Goal: Task Accomplishment & Management: Complete application form

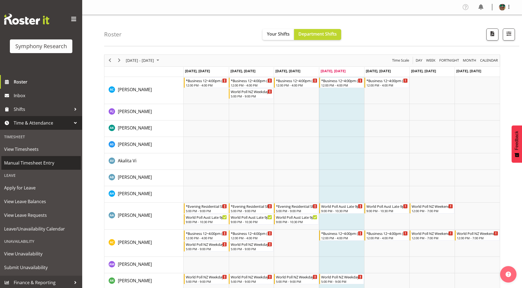
click at [21, 162] on span "Manual Timesheet Entry" at bounding box center [41, 163] width 74 height 8
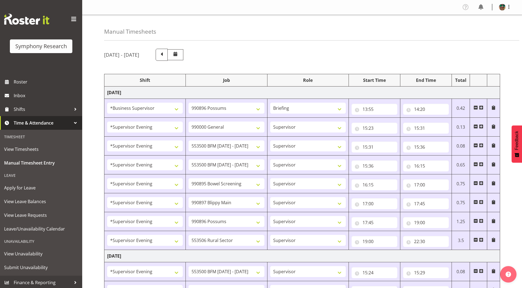
select select "1607"
select select "10633"
select select "297"
select select "4583"
select select "743"
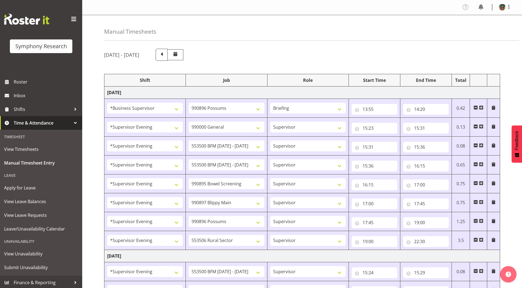
select select "4583"
select select "10242"
select select "4583"
select select "10242"
select select "4583"
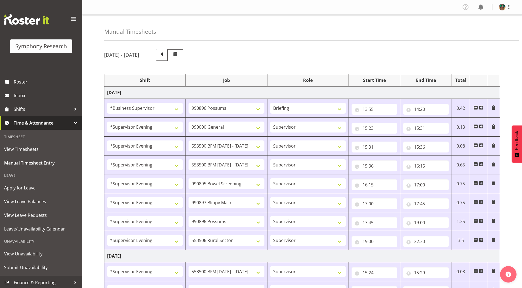
select select "10632"
select select "4583"
select select "10631"
select select "4583"
select select "10633"
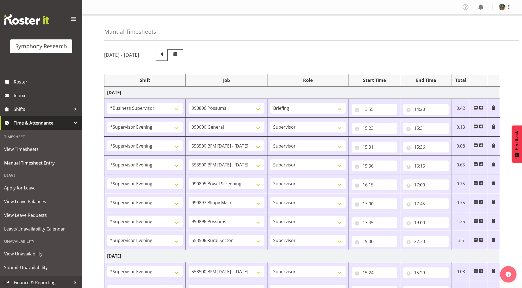
select select "4583"
select select "10587"
select select "4583"
select select "10242"
select select "4583"
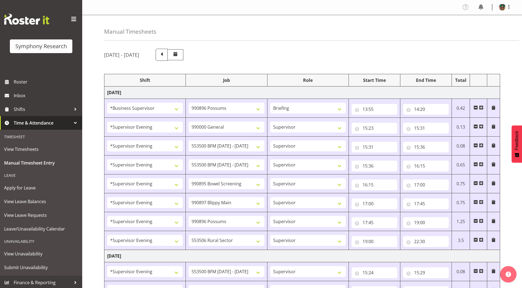
select select "10242"
select select "4583"
select select "9426"
select select "4583"
select select "10632"
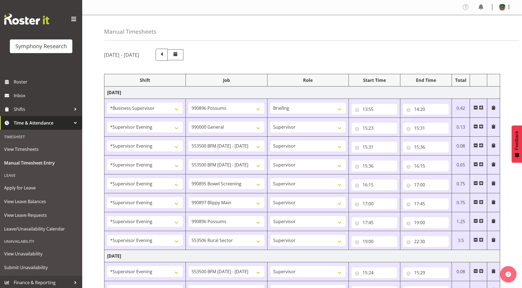
select select "4583"
select select "10631"
select select "4583"
select select "10633"
select select "4583"
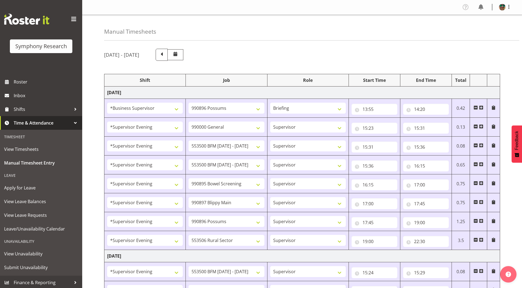
select select "10587"
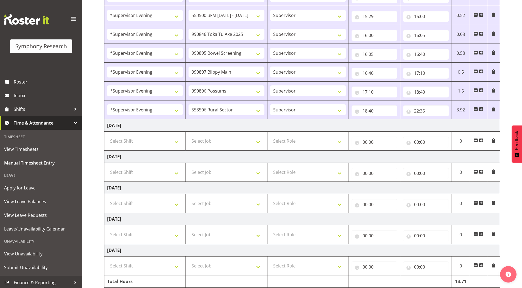
scroll to position [298, 0]
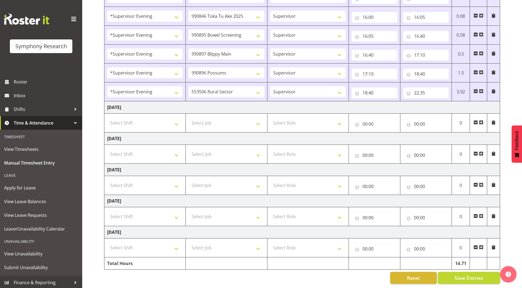
click at [482, 152] on span at bounding box center [481, 154] width 4 height 4
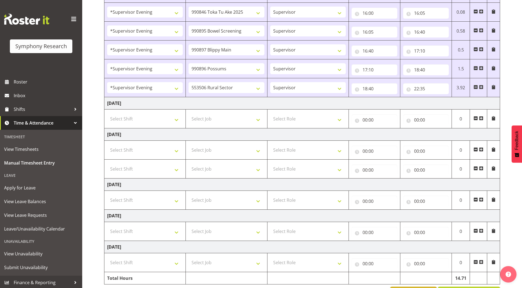
click at [482, 169] on span at bounding box center [481, 168] width 4 height 4
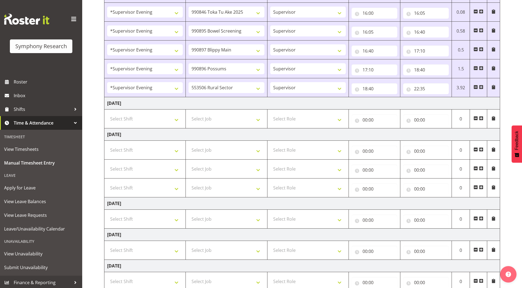
click at [481, 187] on span at bounding box center [481, 187] width 4 height 4
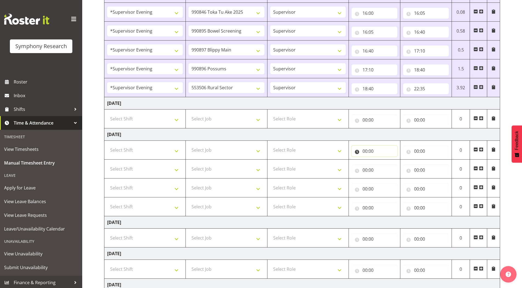
click at [365, 152] on input "00:00" at bounding box center [375, 151] width 46 height 11
click at [388, 166] on select "00 01 02 03 04 05 06 07 08 09 10 11 12 13 14 15 16 17 18 19 20 21 22 23" at bounding box center [389, 165] width 12 height 11
select select "15"
click at [383, 160] on select "00 01 02 03 04 05 06 07 08 09 10 11 12 13 14 15 16 17 18 19 20 21 22 23" at bounding box center [389, 165] width 12 height 11
type input "15:00"
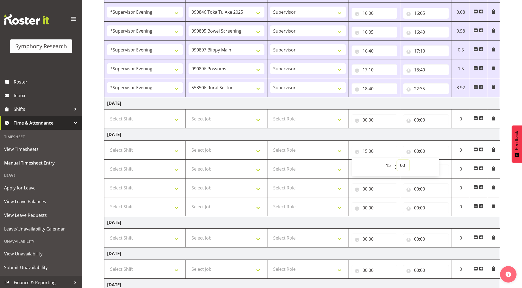
drag, startPoint x: 404, startPoint y: 166, endPoint x: 404, endPoint y: 161, distance: 4.9
click at [404, 166] on select "00 01 02 03 04 05 06 07 08 09 10 11 12 13 14 15 16 17 18 19 20 21 22 23 24 25 2…" at bounding box center [403, 165] width 12 height 11
select select "20"
click at [397, 160] on select "00 01 02 03 04 05 06 07 08 09 10 11 12 13 14 15 16 17 18 19 20 21 22 23 24 25 2…" at bounding box center [403, 165] width 12 height 11
type input "15:20"
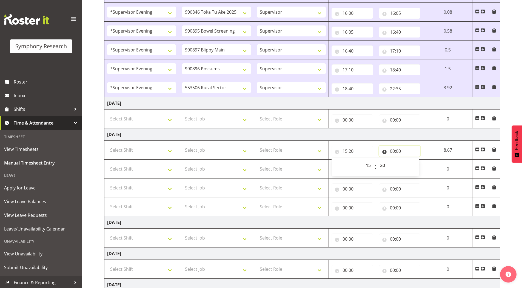
click at [392, 151] on input "00:00" at bounding box center [400, 151] width 42 height 11
click at [416, 167] on select "00 01 02 03 04 05 06 07 08 09 10 11 12 13 14 15 16 17 18 19 20 21 22 23" at bounding box center [416, 165] width 12 height 11
select select "15"
click at [423, 160] on select "00 01 02 03 04 05 06 07 08 09 10 11 12 13 14 15 16 17 18 19 20 21 22 23" at bounding box center [416, 165] width 12 height 11
type input "15:00"
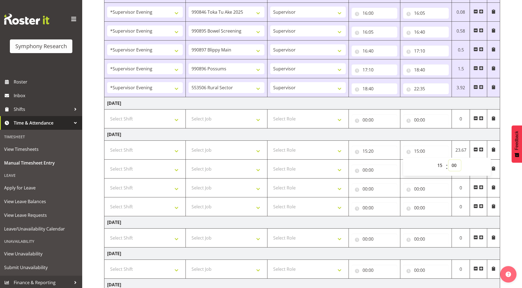
click at [457, 165] on select "00 01 02 03 04 05 06 07 08 09 10 11 12 13 14 15 16 17 18 19 20 21 22 23 24 25 2…" at bounding box center [455, 165] width 12 height 11
select select "35"
click at [449, 160] on select "00 01 02 03 04 05 06 07 08 09 10 11 12 13 14 15 16 17 18 19 20 21 22 23 24 25 2…" at bounding box center [455, 165] width 12 height 11
type input "15:35"
drag, startPoint x: 283, startPoint y: 151, endPoint x: 286, endPoint y: 155, distance: 4.2
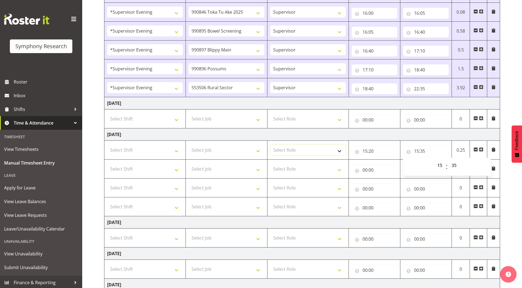
click at [283, 151] on select "Select Role Supervisor Briefing Interviewing" at bounding box center [308, 150] width 76 height 11
select select "45"
click at [270, 145] on select "Select Role Supervisor Briefing Interviewing" at bounding box center [308, 150] width 76 height 11
click at [285, 169] on select "Select Role Supervisor Briefing Interviewing" at bounding box center [308, 169] width 76 height 11
select select "45"
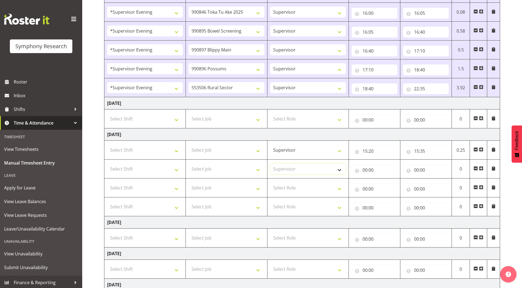
click at [270, 164] on select "Select Role Supervisor Briefing Interviewing" at bounding box center [308, 169] width 76 height 11
drag, startPoint x: 288, startPoint y: 188, endPoint x: 289, endPoint y: 193, distance: 5.0
click at [288, 188] on select "Select Role Supervisor Briefing Interviewing" at bounding box center [308, 187] width 76 height 11
select select "45"
click at [270, 182] on select "Select Role Supervisor Briefing Interviewing" at bounding box center [308, 187] width 76 height 11
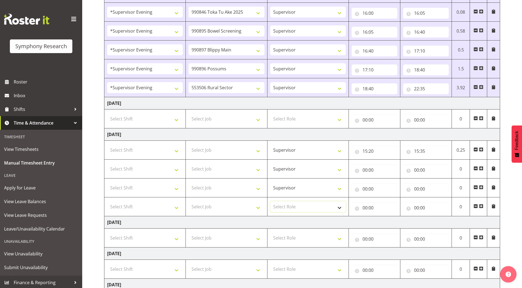
drag, startPoint x: 286, startPoint y: 206, endPoint x: 286, endPoint y: 211, distance: 5.5
click at [286, 206] on select "Select Role Supervisor Briefing Interviewing" at bounding box center [308, 206] width 76 height 11
select select "45"
click at [270, 201] on select "Select Role Supervisor Briefing Interviewing" at bounding box center [308, 206] width 76 height 11
drag, startPoint x: 133, startPoint y: 151, endPoint x: 137, endPoint y: 154, distance: 4.5
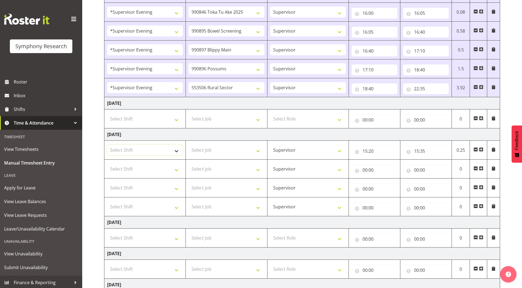
click at [133, 151] on select "Select Shift !!Weekend Residential (Roster IT Shift Label) *Business 9/10am ~ 4…" at bounding box center [145, 150] width 76 height 11
select select "4583"
click at [107, 145] on select "Select Shift !!Weekend Residential (Roster IT Shift Label) *Business 9/10am ~ 4…" at bounding box center [145, 150] width 76 height 11
click at [129, 167] on select "Select Shift !!Weekend Residential (Roster IT Shift Label) *Business 9/10am ~ 4…" at bounding box center [145, 169] width 76 height 11
select select "4583"
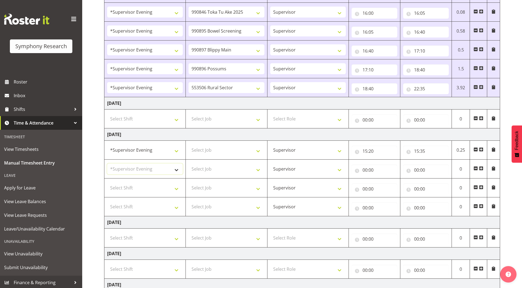
click at [107, 164] on select "Select Shift !!Weekend Residential (Roster IT Shift Label) *Business 9/10am ~ 4…" at bounding box center [145, 169] width 76 height 11
click at [138, 187] on select "Select Shift !!Weekend Residential (Roster IT Shift Label) *Business 9/10am ~ 4…" at bounding box center [145, 187] width 76 height 11
select select "4583"
click at [107, 182] on select "Select Shift !!Weekend Residential (Roster IT Shift Label) *Business 9/10am ~ 4…" at bounding box center [145, 187] width 76 height 11
click at [128, 203] on select "Select Shift !!Weekend Residential (Roster IT Shift Label) *Business 9/10am ~ 4…" at bounding box center [145, 206] width 76 height 11
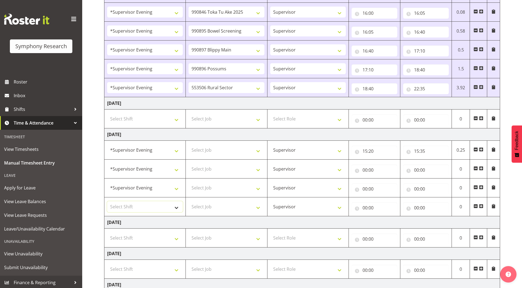
select select "4583"
click at [107, 201] on select "Select Shift !!Weekend Residential (Roster IT Shift Label) *Business 9/10am ~ 4…" at bounding box center [145, 206] width 76 height 11
click at [210, 150] on select "Select Job 550060 IF Admin 553492 World Poll Aus Wave 2 Main 2025 553493 World …" at bounding box center [227, 150] width 76 height 11
select select "743"
click at [189, 145] on select "Select Job 550060 IF Admin 553492 World Poll Aus Wave 2 Main 2025 553493 World …" at bounding box center [227, 150] width 76 height 11
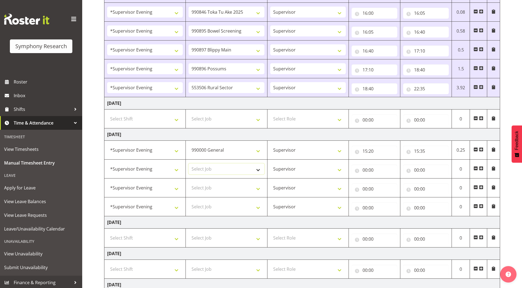
click at [210, 168] on select "Select Job 550060 IF Admin 553492 World Poll Aus Wave 2 Main 2025 553493 World …" at bounding box center [227, 169] width 76 height 11
select select "10242"
click at [189, 164] on select "Select Job 550060 IF Admin 553492 World Poll Aus Wave 2 Main 2025 553493 World …" at bounding box center [227, 169] width 76 height 11
drag, startPoint x: 206, startPoint y: 186, endPoint x: 207, endPoint y: 183, distance: 2.8
click at [206, 185] on select "Select Job 550060 IF Admin 553492 World Poll Aus Wave 2 Main 2025 553493 World …" at bounding box center [227, 187] width 76 height 11
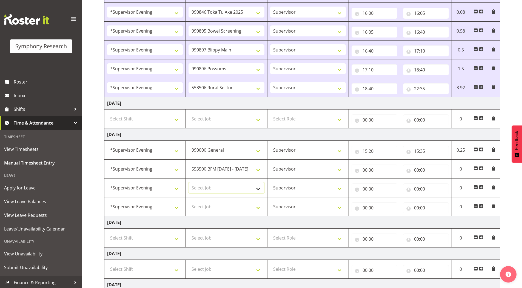
select select "10242"
click at [189, 182] on select "Select Job 550060 IF Admin 553492 World Poll Aus Wave 2 Main 2025 553493 World …" at bounding box center [227, 187] width 76 height 11
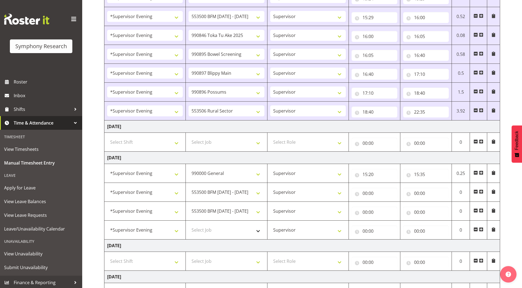
scroll to position [243, 0]
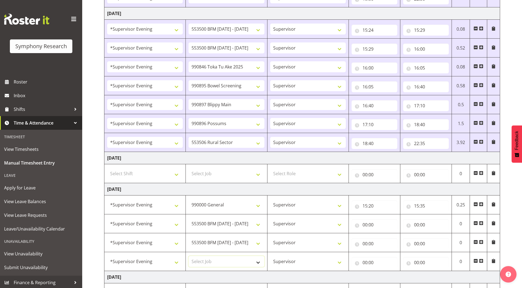
click at [206, 261] on select "Select Job 550060 IF Admin 553492 World Poll Aus Wave 2 Main 2025 553493 World …" at bounding box center [227, 261] width 76 height 11
select select "9426"
click at [189, 256] on select "Select Job 550060 IF Admin 553492 World Poll Aus Wave 2 Main 2025 553493 World …" at bounding box center [227, 261] width 76 height 11
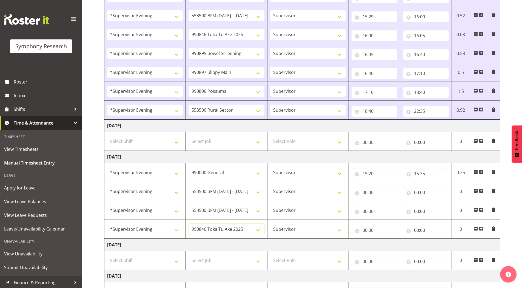
scroll to position [298, 0]
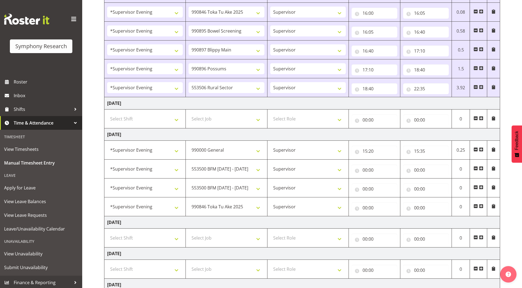
click at [482, 206] on span at bounding box center [481, 206] width 4 height 4
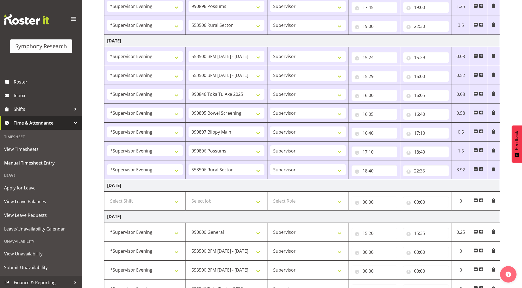
scroll to position [270, 0]
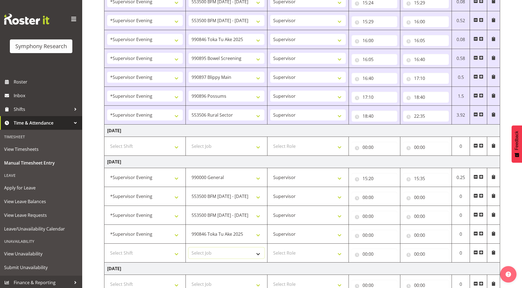
click at [207, 252] on select "Select Job 550060 IF Admin 553492 World Poll Aus Wave 2 Main 2025 553493 World …" at bounding box center [227, 253] width 76 height 11
select select "10632"
click at [189, 248] on select "Select Job 550060 IF Admin 553492 World Poll Aus Wave 2 Main 2025 553493 World …" at bounding box center [227, 253] width 76 height 11
click at [482, 252] on span at bounding box center [481, 252] width 4 height 4
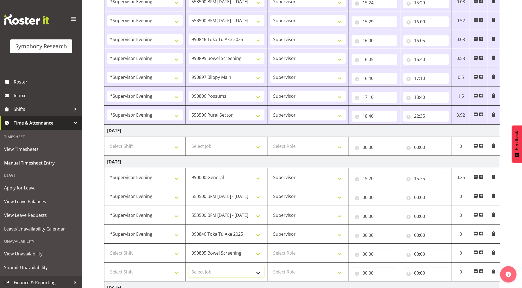
click at [206, 272] on select "Select Job 550060 IF Admin 553492 World Poll Aus Wave 2 Main 2025 553493 World …" at bounding box center [227, 272] width 76 height 11
select select "10631"
click at [189, 267] on select "Select Job 550060 IF Admin 553492 World Poll Aus Wave 2 Main 2025 553493 World …" at bounding box center [227, 272] width 76 height 11
click at [481, 272] on span at bounding box center [481, 271] width 4 height 4
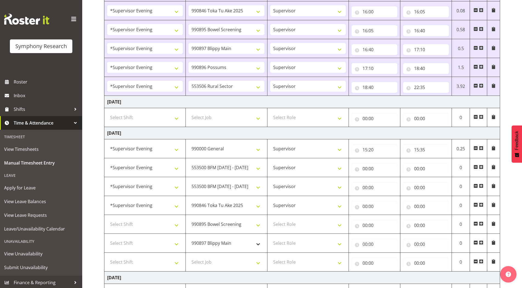
scroll to position [352, 0]
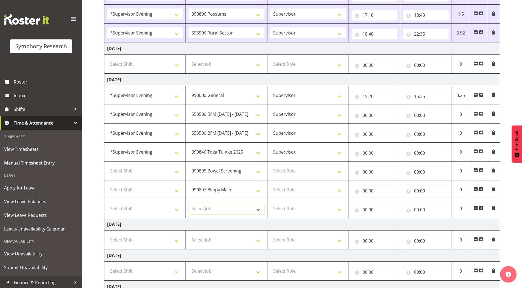
click at [203, 208] on select "Select Job 550060 IF Admin 553492 World Poll Aus Wave 2 Main 2025 553493 World …" at bounding box center [227, 208] width 76 height 11
select select "10633"
click at [189, 203] on select "Select Job 550060 IF Admin 553492 World Poll Aus Wave 2 Main 2025 553493 World …" at bounding box center [227, 208] width 76 height 11
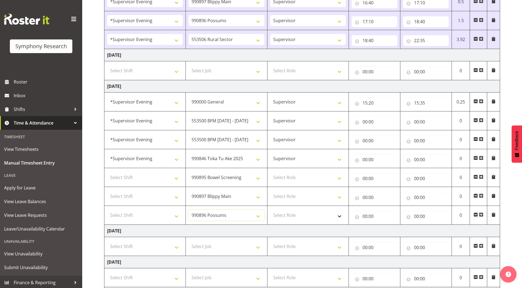
scroll to position [380, 0]
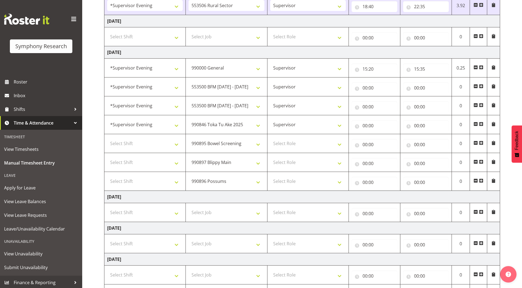
click at [481, 180] on span at bounding box center [481, 181] width 4 height 4
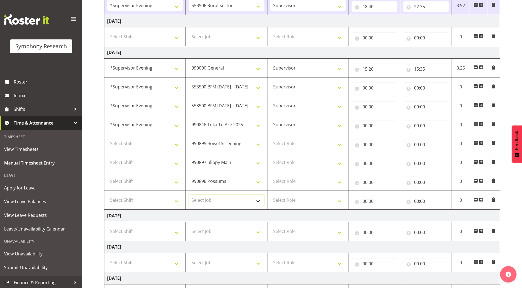
click at [205, 202] on select "Select Job 550060 IF Admin 553492 World Poll Aus Wave 2 Main 2025 553493 World …" at bounding box center [227, 200] width 76 height 11
select select "10575"
click at [189, 195] on select "Select Job 550060 IF Admin 553492 World Poll Aus Wave 2 Main 2025 553493 World …" at bounding box center [227, 200] width 76 height 11
click at [481, 199] on span at bounding box center [481, 200] width 4 height 4
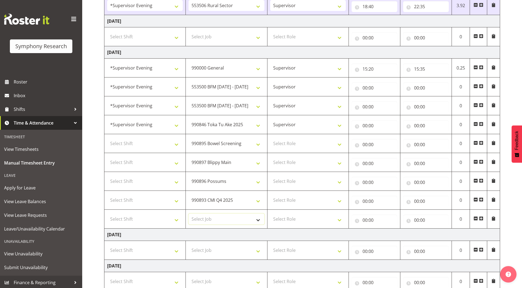
click at [201, 220] on select "Select Job 550060 IF Admin 553492 World Poll Aus Wave 2 Main 2025 553493 World …" at bounding box center [227, 219] width 76 height 11
select select "10587"
click at [189, 214] on select "Select Job 550060 IF Admin 553492 World Poll Aus Wave 2 Main 2025 553493 World …" at bounding box center [227, 219] width 76 height 11
click at [283, 145] on select "Select Role Supervisor Briefing Interviewing" at bounding box center [308, 143] width 76 height 11
select select "45"
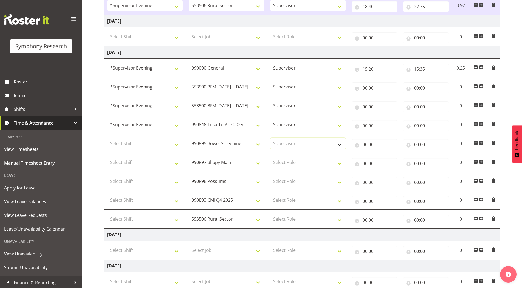
click at [270, 138] on select "Select Role Supervisor Briefing Interviewing" at bounding box center [308, 143] width 76 height 11
click at [284, 164] on select "Select Role Supervisor Briefing Interviewing" at bounding box center [308, 162] width 76 height 11
select select "45"
click at [270, 157] on select "Select Role Supervisor Briefing Interviewing" at bounding box center [308, 162] width 76 height 11
drag, startPoint x: 281, startPoint y: 180, endPoint x: 281, endPoint y: 185, distance: 5.0
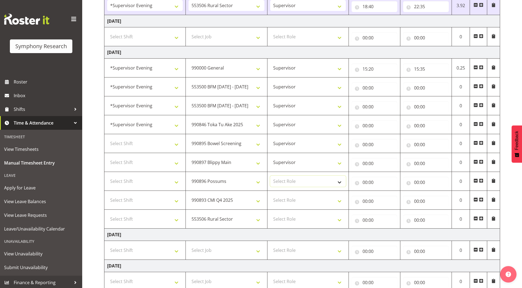
click at [281, 180] on select "Select Role Supervisor Briefing Interviewing" at bounding box center [308, 181] width 76 height 11
select select "45"
click at [270, 176] on select "Select Role Supervisor Briefing Interviewing" at bounding box center [308, 181] width 76 height 11
drag, startPoint x: 280, startPoint y: 201, endPoint x: 280, endPoint y: 205, distance: 4.4
click at [280, 201] on select "Select Role Supervisor Briefing Interviewing" at bounding box center [308, 200] width 76 height 11
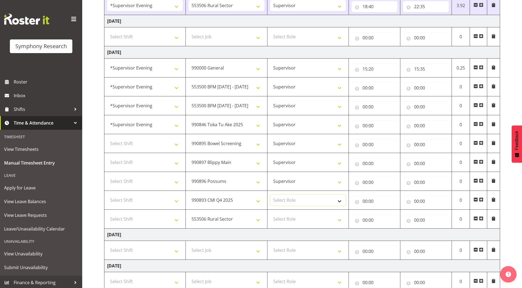
select select "45"
click at [270, 195] on select "Select Role Supervisor Briefing Interviewing" at bounding box center [308, 200] width 76 height 11
click at [281, 221] on select "Select Role Supervisor Briefing Interviewing" at bounding box center [308, 219] width 76 height 11
select select "45"
click at [270, 214] on select "Select Role Supervisor Briefing Interviewing" at bounding box center [308, 219] width 76 height 11
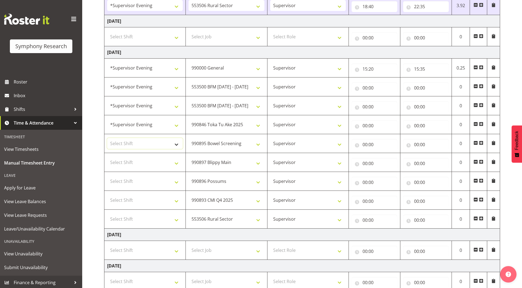
click at [121, 145] on select "Select Shift !!Weekend Residential (Roster IT Shift Label) *Business 9/10am ~ 4…" at bounding box center [145, 143] width 76 height 11
select select "4583"
click at [107, 138] on select "Select Shift !!Weekend Residential (Roster IT Shift Label) *Business 9/10am ~ 4…" at bounding box center [145, 143] width 76 height 11
click at [130, 158] on select "Select Shift !!Weekend Residential (Roster IT Shift Label) *Business 9/10am ~ 4…" at bounding box center [145, 162] width 76 height 11
select select "4583"
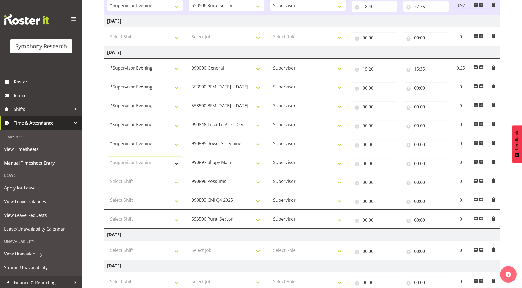
click at [107, 157] on select "Select Shift !!Weekend Residential (Roster IT Shift Label) *Business 9/10am ~ 4…" at bounding box center [145, 162] width 76 height 11
drag, startPoint x: 127, startPoint y: 180, endPoint x: 128, endPoint y: 176, distance: 3.9
click at [127, 179] on select "Select Shift !!Weekend Residential (Roster IT Shift Label) *Business 9/10am ~ 4…" at bounding box center [145, 181] width 76 height 11
select select "4583"
click at [107, 176] on select "Select Shift !!Weekend Residential (Roster IT Shift Label) *Business 9/10am ~ 4…" at bounding box center [145, 181] width 76 height 11
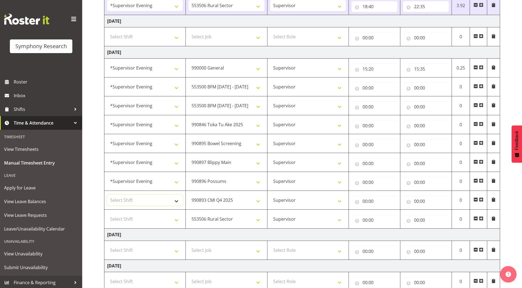
drag, startPoint x: 126, startPoint y: 199, endPoint x: 127, endPoint y: 196, distance: 3.1
click at [126, 199] on select "Select Shift !!Weekend Residential (Roster IT Shift Label) *Business 9/10am ~ 4…" at bounding box center [145, 200] width 76 height 11
select select "4583"
click at [107, 195] on select "Select Shift !!Weekend Residential (Roster IT Shift Label) *Business 9/10am ~ 4…" at bounding box center [145, 200] width 76 height 11
drag, startPoint x: 125, startPoint y: 221, endPoint x: 126, endPoint y: 215, distance: 6.1
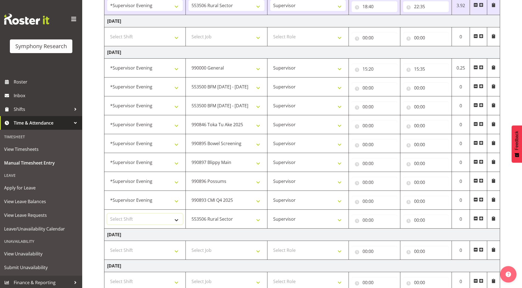
click at [125, 221] on select "Select Shift !!Weekend Residential (Roster IT Shift Label) *Business 9/10am ~ 4…" at bounding box center [145, 219] width 76 height 11
select select "4583"
click at [107, 214] on select "Select Shift !!Weekend Residential (Roster IT Shift Label) *Business 9/10am ~ 4…" at bounding box center [145, 219] width 76 height 11
drag, startPoint x: 365, startPoint y: 87, endPoint x: 392, endPoint y: 111, distance: 36.5
click at [365, 87] on input "00:00" at bounding box center [375, 87] width 46 height 11
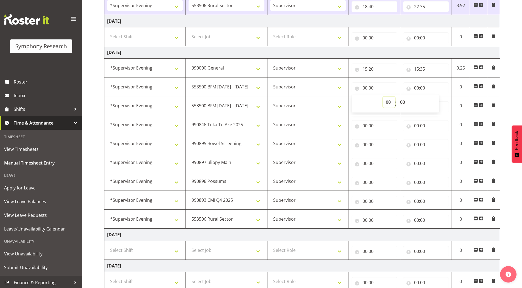
click at [385, 102] on select "00 01 02 03 04 05 06 07 08 09 10 11 12 13 14 15 16 17 18 19 20 21 22 23" at bounding box center [389, 102] width 12 height 11
select select "15"
click at [383, 97] on select "00 01 02 03 04 05 06 07 08 09 10 11 12 13 14 15 16 17 18 19 20 21 22 23" at bounding box center [389, 102] width 12 height 11
type input "15:00"
drag, startPoint x: 403, startPoint y: 99, endPoint x: 423, endPoint y: 186, distance: 89.3
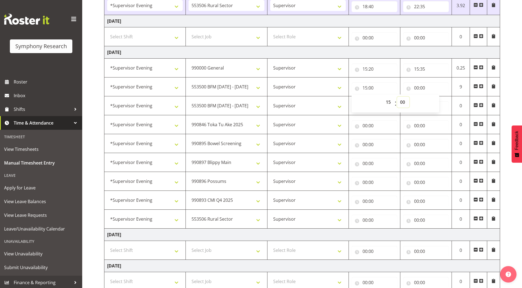
click at [403, 99] on select "00 01 02 03 04 05 06 07 08 09 10 11 12 13 14 15 16 17 18 19 20 21 22 23 24 25 2…" at bounding box center [403, 102] width 12 height 11
select select "35"
click at [397, 97] on select "00 01 02 03 04 05 06 07 08 09 10 11 12 13 14 15 16 17 18 19 20 21 22 23 24 25 2…" at bounding box center [403, 102] width 12 height 11
type input "15:35"
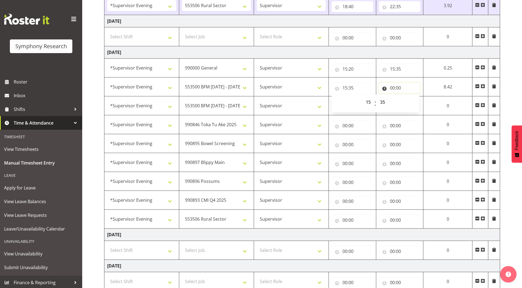
click at [392, 89] on input "00:00" at bounding box center [400, 87] width 42 height 11
click at [416, 101] on select "00 01 02 03 04 05 06 07 08 09 10 11 12 13 14 15 16 17 18 19 20 21 22 23" at bounding box center [416, 102] width 12 height 11
select select "15"
click at [423, 97] on select "00 01 02 03 04 05 06 07 08 09 10 11 12 13 14 15 16 17 18 19 20 21 22 23" at bounding box center [416, 102] width 12 height 11
type input "15:00"
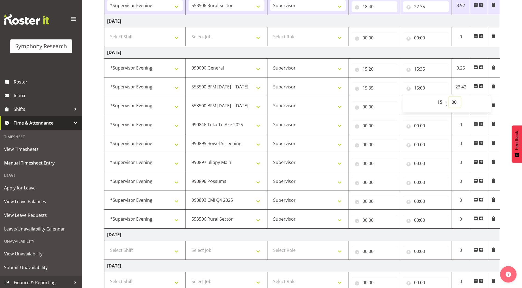
click at [455, 102] on select "00 01 02 03 04 05 06 07 08 09 10 11 12 13 14 15 16 17 18 19 20 21 22 23 24 25 2…" at bounding box center [455, 102] width 12 height 11
select select "40"
click at [449, 97] on select "00 01 02 03 04 05 06 07 08 09 10 11 12 13 14 15 16 17 18 19 20 21 22 23 24 25 2…" at bounding box center [455, 102] width 12 height 11
type input "15:40"
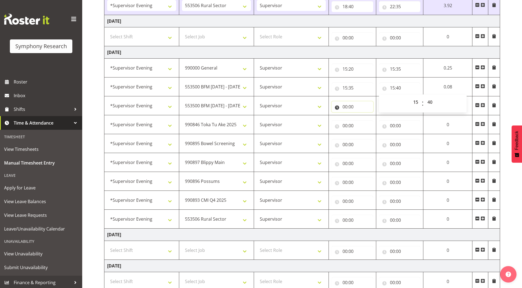
click at [344, 108] on input "00:00" at bounding box center [353, 106] width 42 height 11
click at [366, 121] on select "00 01 02 03 04 05 06 07 08 09 10 11 12 13 14 15 16 17 18 19 20 21 22 23" at bounding box center [369, 121] width 12 height 11
select select "15"
click at [375, 116] on select "00 01 02 03 04 05 06 07 08 09 10 11 12 13 14 15 16 17 18 19 20 21 22 23" at bounding box center [369, 121] width 12 height 11
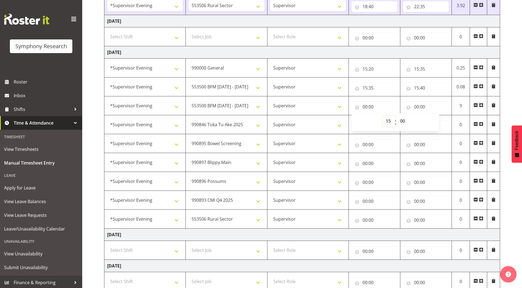
type input "15:00"
drag, startPoint x: 401, startPoint y: 121, endPoint x: 403, endPoint y: 125, distance: 5.1
click at [401, 121] on select "00 01 02 03 04 05 06 07 08 09 10 11 12 13 14 15 16 17 18 19 20 21 22 23 24 25 2…" at bounding box center [403, 121] width 12 height 11
select select "40"
click at [397, 116] on select "00 01 02 03 04 05 06 07 08 09 10 11 12 13 14 15 16 17 18 19 20 21 22 23 24 25 2…" at bounding box center [403, 121] width 12 height 11
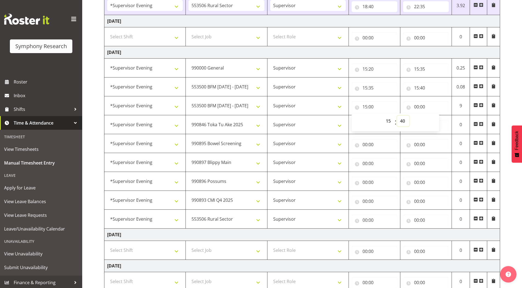
type input "15:40"
click at [508, 77] on div "September 15th - September 21st 2025 Shift Job Role Start Time End Time Total M…" at bounding box center [313, 9] width 418 height 688
click at [419, 107] on input "00:00" at bounding box center [426, 106] width 46 height 11
drag, startPoint x: 436, startPoint y: 120, endPoint x: 437, endPoint y: 126, distance: 6.1
click at [436, 120] on select "00 01 02 03 04 05 06 07 08 09 10 11 12 13 14 15 16 17 18 19 20 21 22 23" at bounding box center [440, 121] width 12 height 11
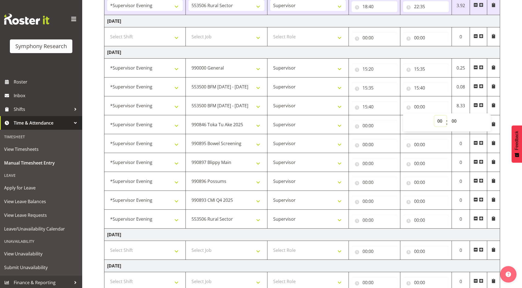
select select "16"
click at [434, 116] on select "00 01 02 03 04 05 06 07 08 09 10 11 12 13 14 15 16 17 18 19 20 21 22 23" at bounding box center [440, 121] width 12 height 11
type input "16:00"
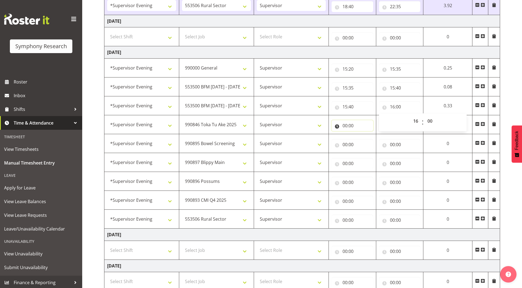
click at [345, 126] on input "00:00" at bounding box center [353, 125] width 42 height 11
click at [367, 141] on select "00 01 02 03 04 05 06 07 08 09 10 11 12 13 14 15 16 17 18 19 20 21 22 23" at bounding box center [369, 140] width 12 height 11
select select "16"
click at [375, 135] on select "00 01 02 03 04 05 06 07 08 09 10 11 12 13 14 15 16 17 18 19 20 21 22 23" at bounding box center [369, 140] width 12 height 11
type input "16:00"
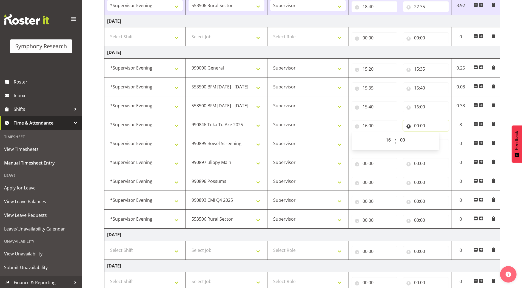
click at [418, 126] on input "00:00" at bounding box center [426, 125] width 46 height 11
click at [437, 141] on select "00 01 02 03 04 05 06 07 08 09 10 11 12 13 14 15 16 17 18 19 20 21 22 23" at bounding box center [440, 140] width 12 height 11
select select "16"
click at [434, 135] on select "00 01 02 03 04 05 06 07 08 09 10 11 12 13 14 15 16 17 18 19 20 21 22 23" at bounding box center [440, 140] width 12 height 11
type input "16:00"
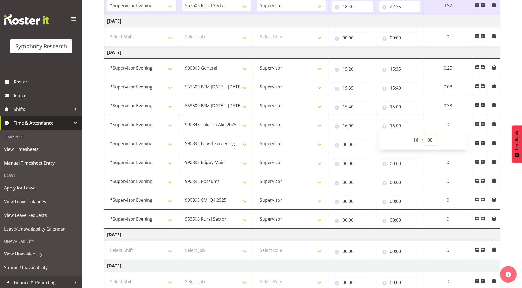
drag, startPoint x: 431, startPoint y: 139, endPoint x: 431, endPoint y: 142, distance: 3.3
click at [431, 139] on select "00 01 02 03 04 05 06 07 08 09 10 11 12 13 14 15 16 17 18 19 20 21 22 23 24 25 2…" at bounding box center [430, 140] width 12 height 11
select select "5"
click at [424, 135] on select "00 01 02 03 04 05 06 07 08 09 10 11 12 13 14 15 16 17 18 19 20 21 22 23 24 25 2…" at bounding box center [430, 140] width 12 height 11
type input "16:05"
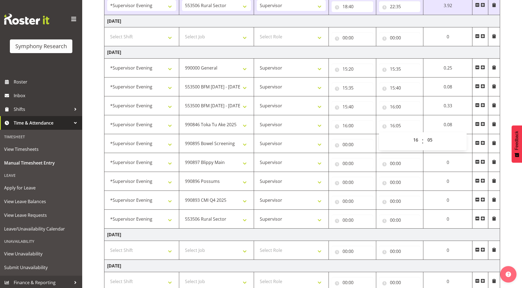
click at [507, 99] on div "September 15th - September 21st 2025 Shift Job Role Start Time End Time Total M…" at bounding box center [313, 9] width 418 height 688
click at [344, 145] on input "00:00" at bounding box center [353, 144] width 42 height 11
click at [366, 158] on select "00 01 02 03 04 05 06 07 08 09 10 11 12 13 14 15 16 17 18 19 20 21 22 23" at bounding box center [369, 158] width 12 height 11
select select "16"
click at [363, 153] on select "00 01 02 03 04 05 06 07 08 09 10 11 12 13 14 15 16 17 18 19 20 21 22 23" at bounding box center [369, 158] width 12 height 11
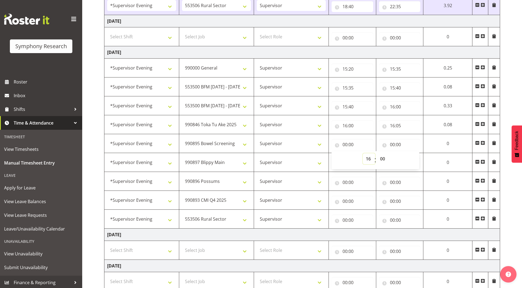
type input "16:00"
drag, startPoint x: 383, startPoint y: 158, endPoint x: 381, endPoint y: 153, distance: 5.4
click at [383, 158] on select "00 01 02 03 04 05 06 07 08 09 10 11 12 13 14 15 16 17 18 19 20 21 22 23 24 25 2…" at bounding box center [383, 158] width 12 height 11
select select "5"
click at [389, 153] on select "00 01 02 03 04 05 06 07 08 09 10 11 12 13 14 15 16 17 18 19 20 21 22 23 24 25 2…" at bounding box center [383, 158] width 12 height 11
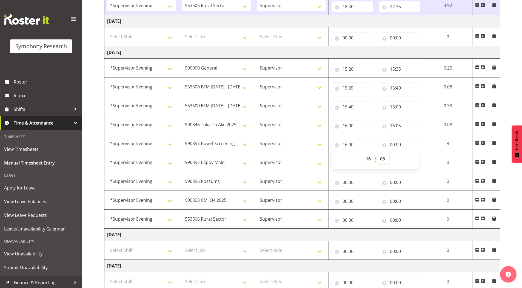
type input "16:05"
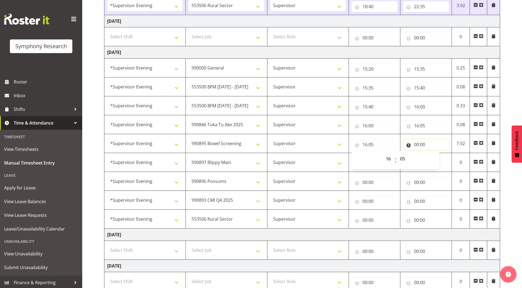
click at [416, 146] on input "00:00" at bounding box center [426, 144] width 46 height 11
click at [438, 158] on select "00 01 02 03 04 05 06 07 08 09 10 11 12 13 14 15 16 17 18 19 20 21 22 23" at bounding box center [440, 158] width 12 height 11
select select "16"
click at [434, 153] on select "00 01 02 03 04 05 06 07 08 09 10 11 12 13 14 15 16 17 18 19 20 21 22 23" at bounding box center [440, 158] width 12 height 11
type input "16:00"
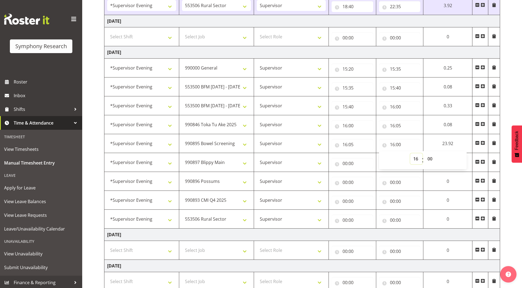
click at [416, 159] on select "00 01 02 03 04 05 06 07 08 09 10 11 12 13 14 15 16 17 18 19 20 21 22 23" at bounding box center [416, 158] width 12 height 11
click at [410, 153] on select "00 01 02 03 04 05 06 07 08 09 10 11 12 13 14 15 16 17 18 19 20 21 22 23" at bounding box center [416, 158] width 12 height 11
click at [429, 155] on select "00 01 02 03 04 05 06 07 08 09 10 11 12 13 14 15 16 17 18 19 20 21 22 23 24 25 2…" at bounding box center [430, 158] width 12 height 11
select select "45"
click at [437, 153] on select "00 01 02 03 04 05 06 07 08 09 10 11 12 13 14 15 16 17 18 19 20 21 22 23 24 25 2…" at bounding box center [430, 158] width 12 height 11
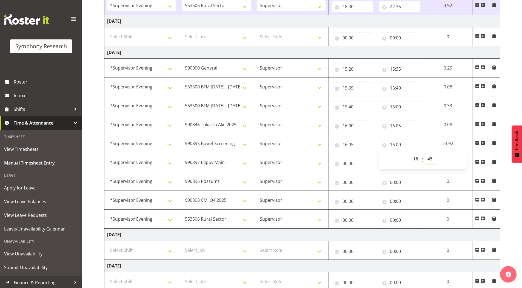
type input "16:45"
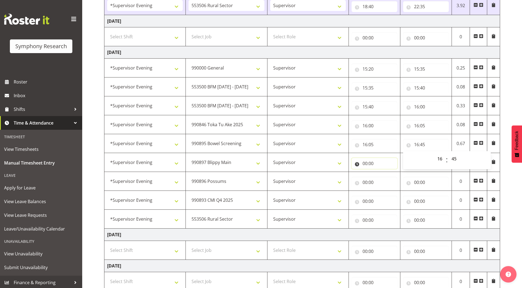
click at [367, 164] on input "00:00" at bounding box center [375, 163] width 46 height 11
click at [387, 179] on select "00 01 02 03 04 05 06 07 08 09 10 11 12 13 14 15 16 17 18 19 20 21 22 23" at bounding box center [389, 177] width 12 height 11
select select "16"
click at [383, 172] on select "00 01 02 03 04 05 06 07 08 09 10 11 12 13 14 15 16 17 18 19 20 21 22 23" at bounding box center [389, 177] width 12 height 11
type input "16:00"
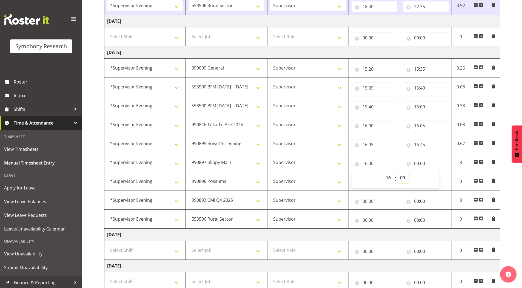
drag, startPoint x: 402, startPoint y: 178, endPoint x: 402, endPoint y: 174, distance: 4.7
click at [402, 178] on select "00 01 02 03 04 05 06 07 08 09 10 11 12 13 14 15 16 17 18 19 20 21 22 23 24 25 2…" at bounding box center [403, 177] width 12 height 11
select select "45"
click at [397, 172] on select "00 01 02 03 04 05 06 07 08 09 10 11 12 13 14 15 16 17 18 19 20 21 22 23 24 25 2…" at bounding box center [403, 177] width 12 height 11
type input "16:45"
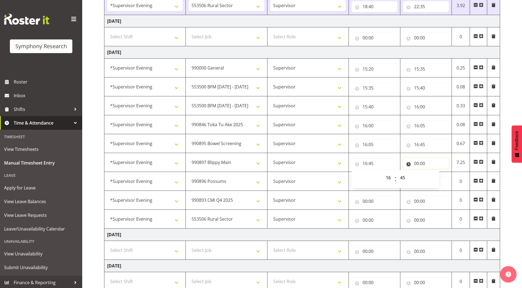
click at [417, 165] on input "00:00" at bounding box center [426, 163] width 46 height 11
click at [440, 179] on select "00 01 02 03 04 05 06 07 08 09 10 11 12 13 14 15 16 17 18 19 20 21 22 23" at bounding box center [440, 177] width 12 height 11
select select "17"
click at [434, 172] on select "00 01 02 03 04 05 06 07 08 09 10 11 12 13 14 15 16 17 18 19 20 21 22 23" at bounding box center [440, 177] width 12 height 11
type input "17:00"
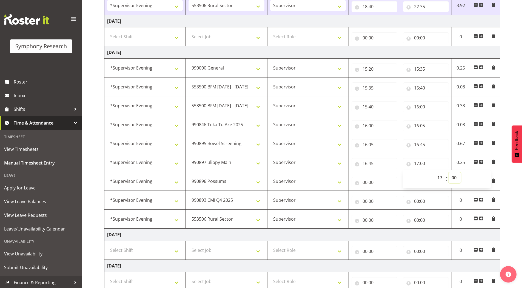
click at [454, 179] on select "00 01 02 03 04 05 06 07 08 09 10 11 12 13 14 15 16 17 18 19 20 21 22 23 24 25 2…" at bounding box center [455, 177] width 12 height 11
select select "20"
click at [449, 172] on select "00 01 02 03 04 05 06 07 08 09 10 11 12 13 14 15 16 17 18 19 20 21 22 23 24 25 2…" at bounding box center [455, 177] width 12 height 11
type input "17:20"
click at [454, 179] on select "00 01 02 03 04 05 06 07 08 09 10 11 12 13 14 15 16 17 18 19 20 21 22 23 24 25 2…" at bounding box center [455, 177] width 12 height 11
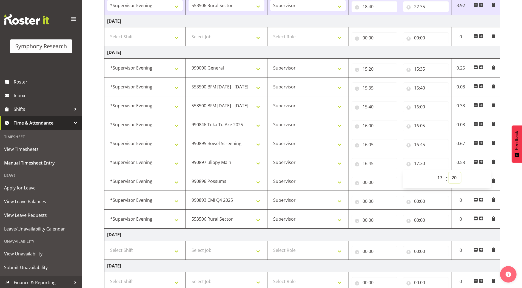
select select "25"
click at [449, 172] on select "00 01 02 03 04 05 06 07 08 09 10 11 12 13 14 15 16 17 18 19 20 21 22 23 24 25 2…" at bounding box center [455, 177] width 12 height 11
type input "17:25"
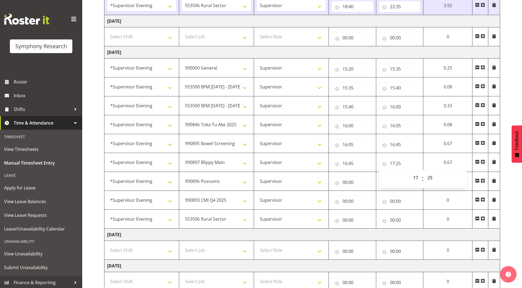
click at [507, 98] on div "September 15th - September 21st 2025 Shift Job Role Start Time End Time Total M…" at bounding box center [313, 9] width 418 height 688
click at [345, 183] on input "00:00" at bounding box center [353, 182] width 42 height 11
click at [368, 197] on select "00 01 02 03 04 05 06 07 08 09 10 11 12 13 14 15 16 17 18 19 20 21 22 23" at bounding box center [369, 196] width 12 height 11
select select "17"
click at [363, 191] on select "00 01 02 03 04 05 06 07 08 09 10 11 12 13 14 15 16 17 18 19 20 21 22 23" at bounding box center [369, 196] width 12 height 11
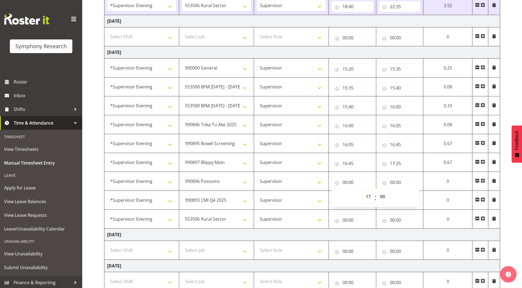
type input "17:00"
click at [381, 196] on select "00 01 02 03 04 05 06 07 08 09 10 11 12 13 14 15 16 17 18 19 20 21 22 23 24 25 2…" at bounding box center [383, 196] width 12 height 11
select select "25"
click at [377, 191] on select "00 01 02 03 04 05 06 07 08 09 10 11 12 13 14 15 16 17 18 19 20 21 22 23 24 25 2…" at bounding box center [383, 196] width 12 height 11
type input "17:25"
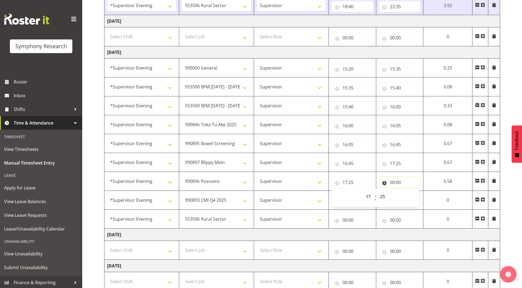
click at [393, 183] on input "00:00" at bounding box center [400, 182] width 42 height 11
click at [415, 197] on select "00 01 02 03 04 05 06 07 08 09 10 11 12 13 14 15 16 17 18 19 20 21 22 23" at bounding box center [416, 196] width 12 height 11
select select "18"
click at [423, 191] on select "00 01 02 03 04 05 06 07 08 09 10 11 12 13 14 15 16 17 18 19 20 21 22 23" at bounding box center [416, 196] width 12 height 11
type input "18:00"
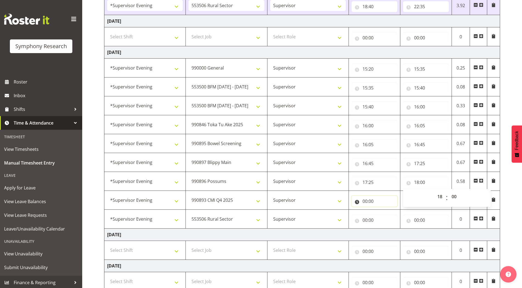
click at [364, 202] on input "00:00" at bounding box center [375, 201] width 46 height 11
click at [386, 215] on select "00 01 02 03 04 05 06 07 08 09 10 11 12 13 14 15 16 17 18 19 20 21 22 23" at bounding box center [389, 215] width 12 height 11
select select "18"
click at [383, 210] on select "00 01 02 03 04 05 06 07 08 09 10 11 12 13 14 15 16 17 18 19 20 21 22 23" at bounding box center [389, 215] width 12 height 11
type input "18:00"
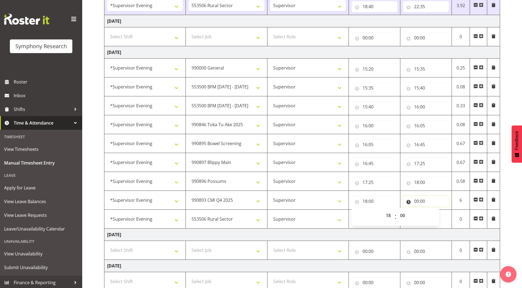
click at [415, 201] on input "00:00" at bounding box center [426, 201] width 46 height 11
click at [436, 215] on select "00 01 02 03 04 05 06 07 08 09 10 11 12 13 14 15 16 17 18 19 20 21 22 23" at bounding box center [440, 215] width 12 height 11
select select "19"
click at [434, 210] on select "00 01 02 03 04 05 06 07 08 09 10 11 12 13 14 15 16 17 18 19 20 21 22 23" at bounding box center [440, 215] width 12 height 11
type input "19:00"
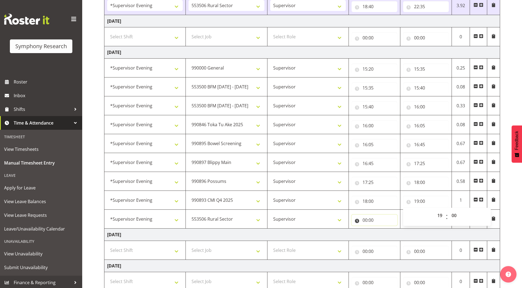
click at [366, 219] on input "00:00" at bounding box center [375, 220] width 46 height 11
drag, startPoint x: 386, startPoint y: 235, endPoint x: 386, endPoint y: 231, distance: 3.8
click at [386, 235] on select "00 01 02 03 04 05 06 07 08 09 10 11 12 13 14 15 16 17 18 19 20 21 22 23" at bounding box center [389, 234] width 12 height 11
select select "19"
click at [383, 229] on select "00 01 02 03 04 05 06 07 08 09 10 11 12 13 14 15 16 17 18 19 20 21 22 23" at bounding box center [389, 234] width 12 height 11
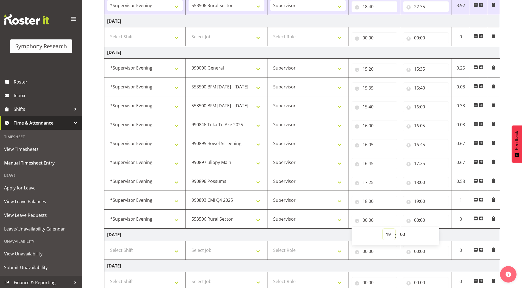
type input "19:00"
click at [417, 221] on input "00:00" at bounding box center [426, 220] width 46 height 11
drag, startPoint x: 441, startPoint y: 234, endPoint x: 441, endPoint y: 230, distance: 4.1
click at [441, 234] on select "00 01 02 03 04 05 06 07 08 09 10 11 12 13 14 15 16 17 18 19 20 21 22 23" at bounding box center [440, 234] width 12 height 11
select select "22"
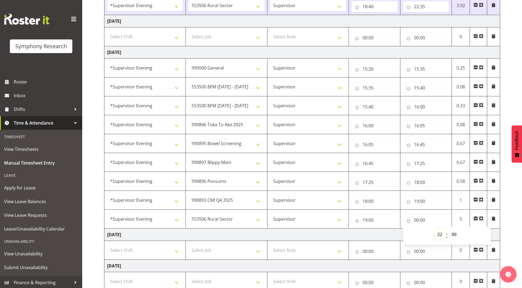
click at [434, 229] on select "00 01 02 03 04 05 06 07 08 09 10 11 12 13 14 15 16 17 18 19 20 21 22 23" at bounding box center [440, 234] width 12 height 11
type input "22:00"
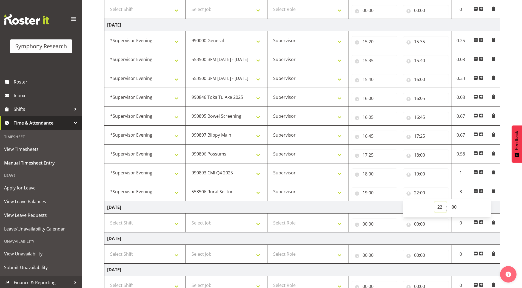
scroll to position [449, 0]
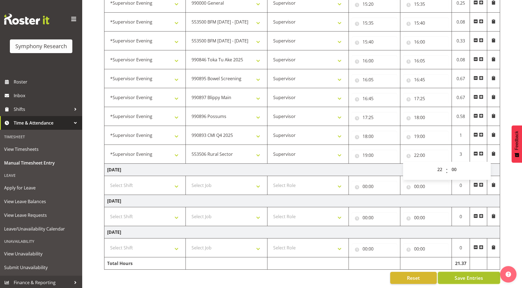
click at [450, 272] on button "Save Entries" at bounding box center [469, 278] width 62 height 12
